Goal: Task Accomplishment & Management: Use online tool/utility

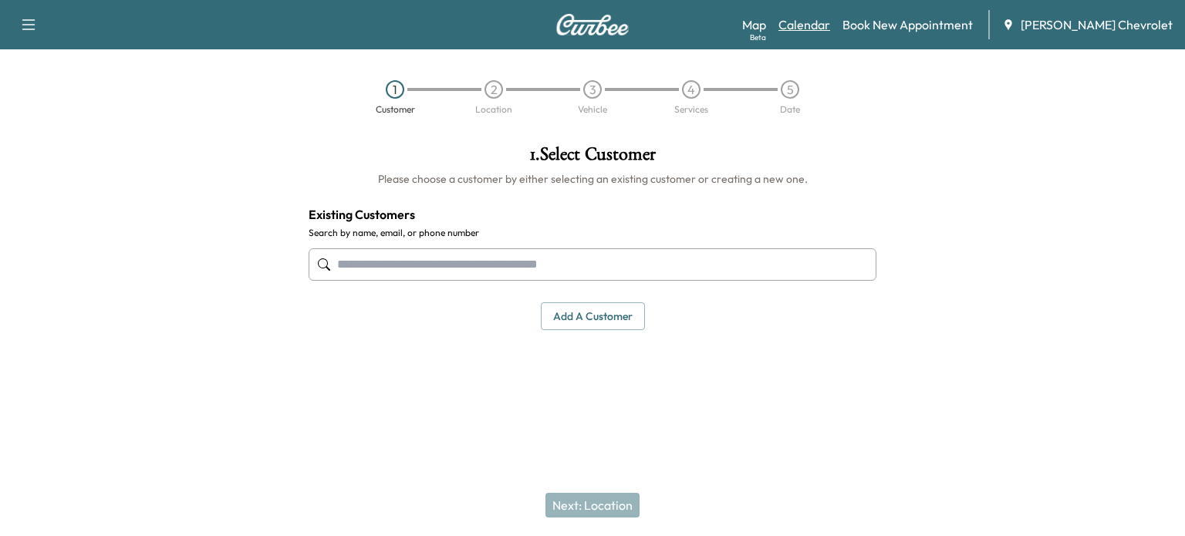
click at [823, 23] on link "Calendar" at bounding box center [804, 24] width 52 height 19
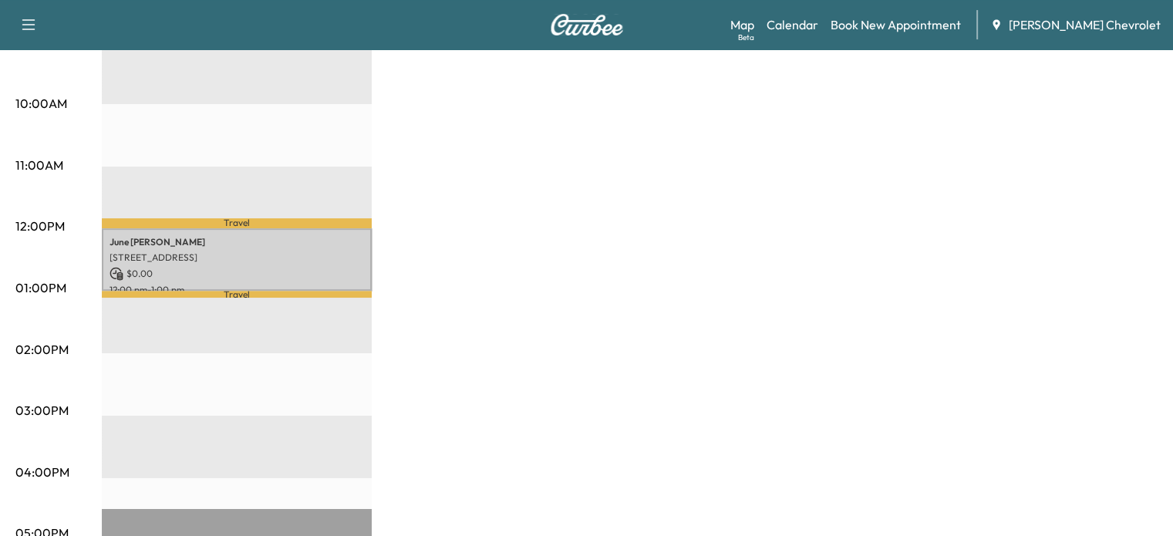
scroll to position [509, 0]
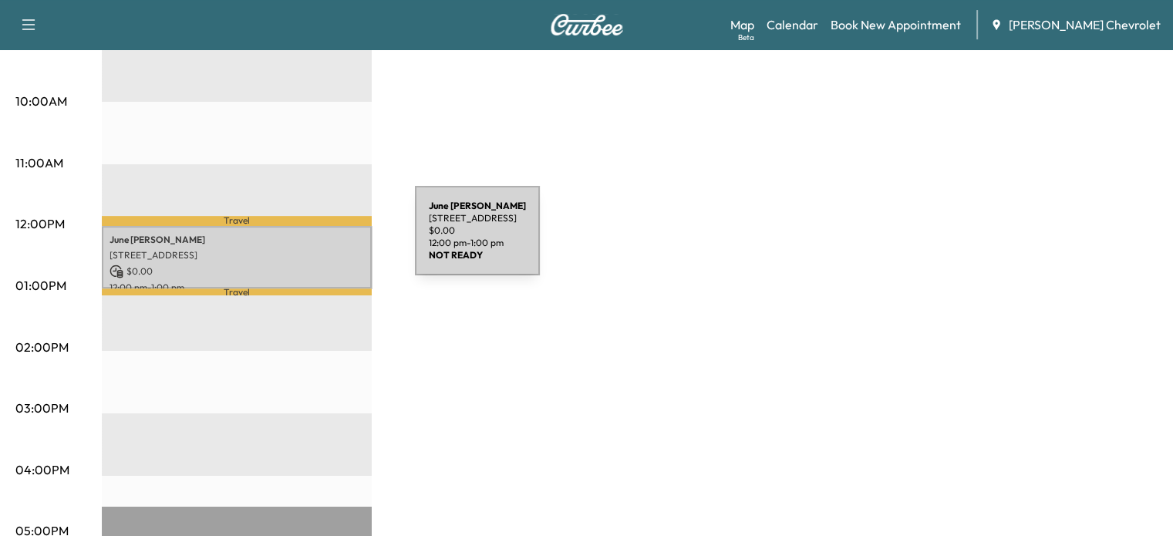
click at [300, 240] on p "[PERSON_NAME]" at bounding box center [237, 240] width 255 height 12
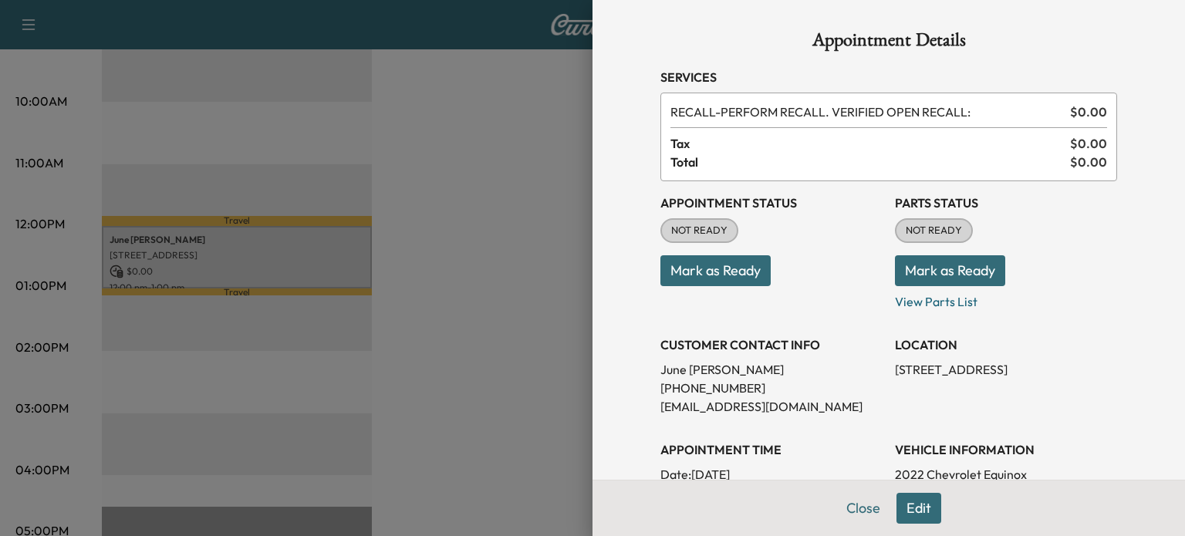
click at [727, 267] on button "Mark as Ready" at bounding box center [715, 270] width 110 height 31
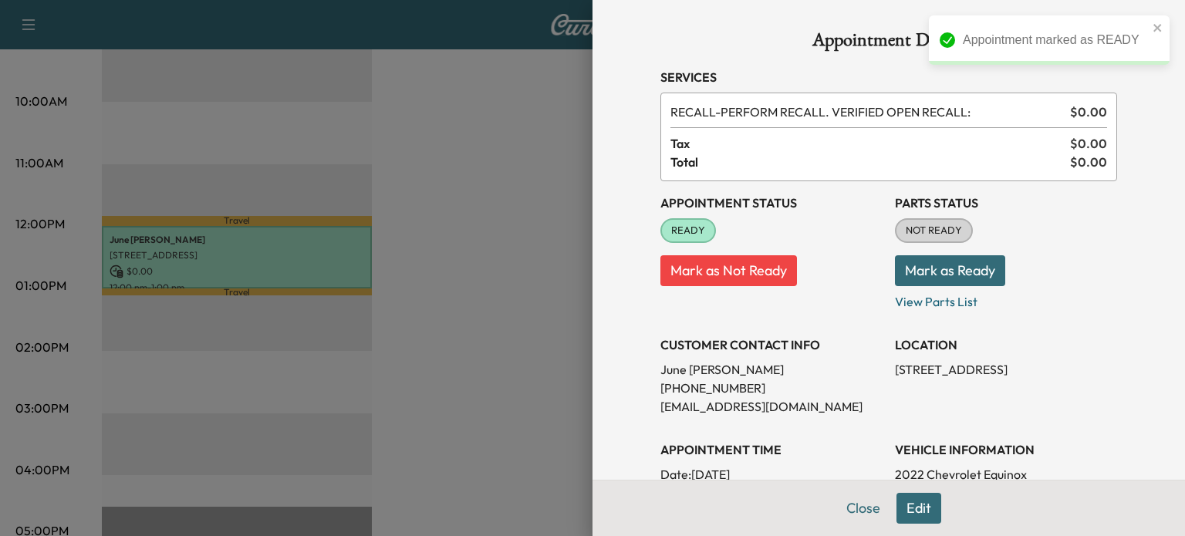
click at [937, 272] on button "Mark as Ready" at bounding box center [950, 270] width 110 height 31
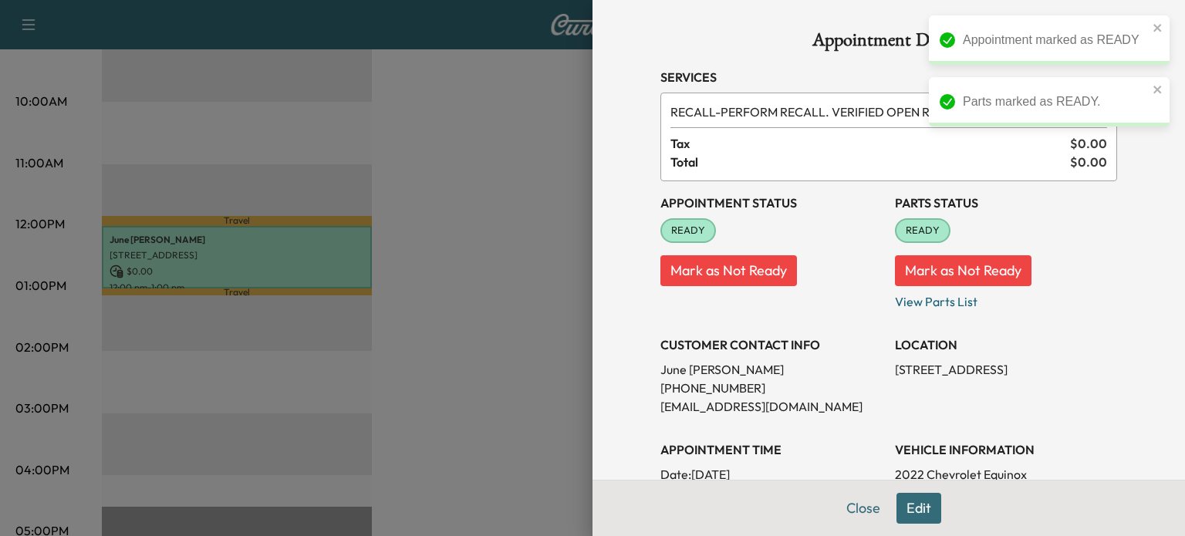
click at [395, 79] on div at bounding box center [592, 268] width 1185 height 536
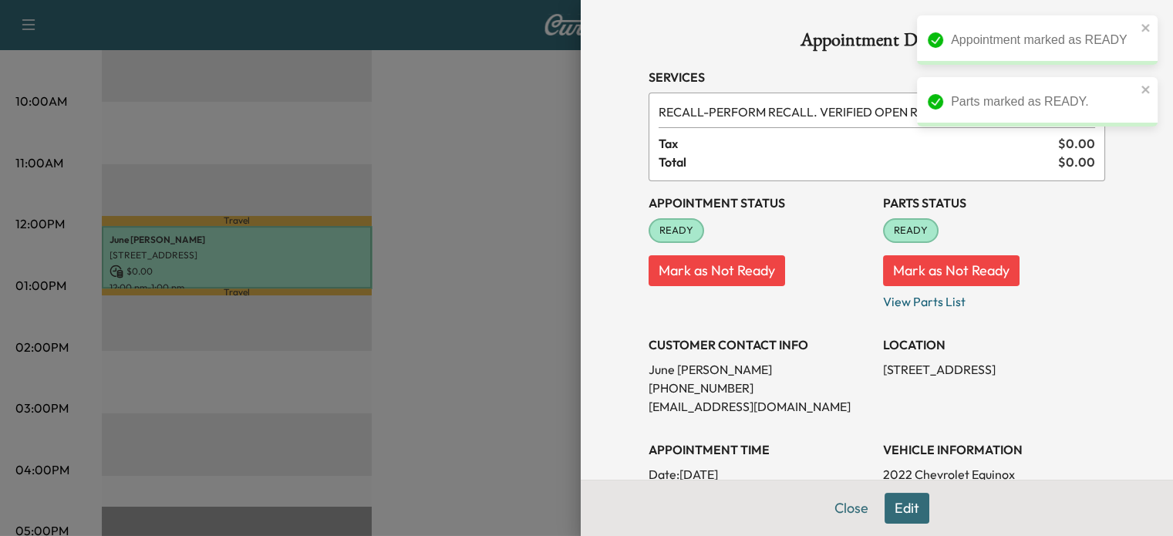
click at [395, 79] on div "BrightDrop Revenue $ 0.00 Work Time 60 mins Transit Time 17 mins Travel [PERSON…" at bounding box center [624, 270] width 1045 height 1157
